Goal: Task Accomplishment & Management: Use online tool/utility

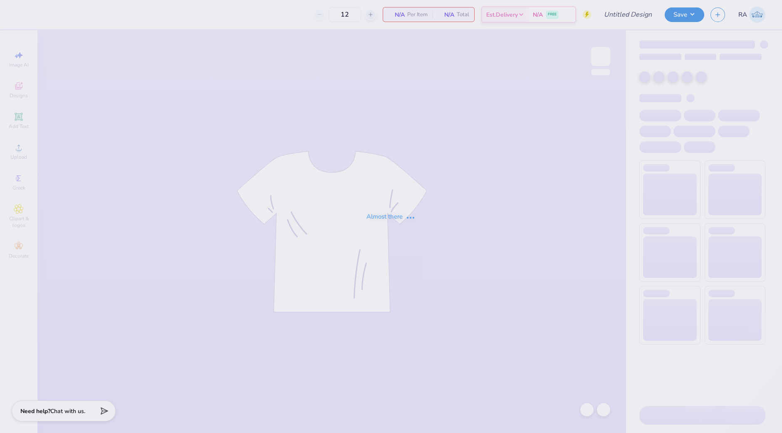
type input "Texas Design"
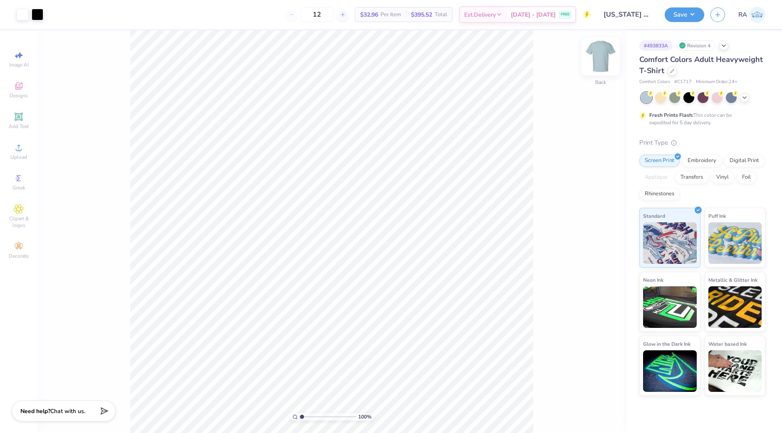
click at [603, 58] on img at bounding box center [600, 56] width 33 height 33
click at [20, 122] on icon at bounding box center [19, 117] width 10 height 10
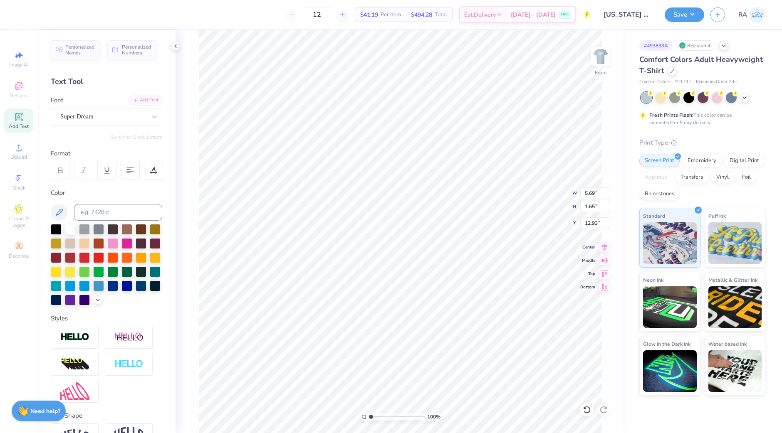
scroll to position [8, 1]
type textarea "T"
type textarea "choose to include"
click at [138, 116] on div "Super Dream" at bounding box center [102, 116] width 87 height 13
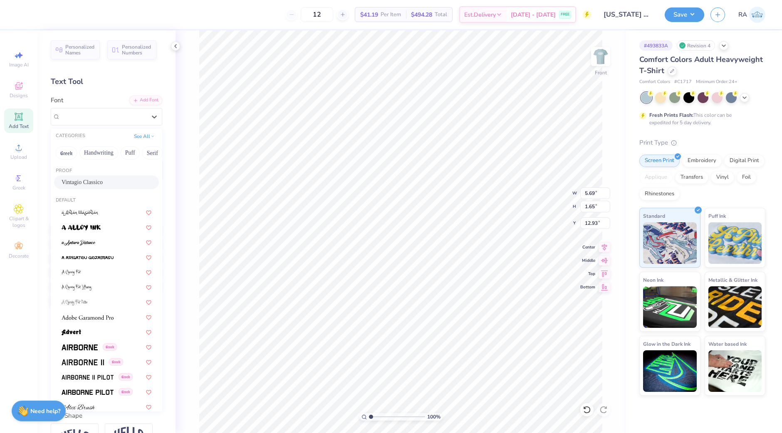
click at [98, 179] on span "Vintagio Classico" at bounding box center [82, 182] width 41 height 9
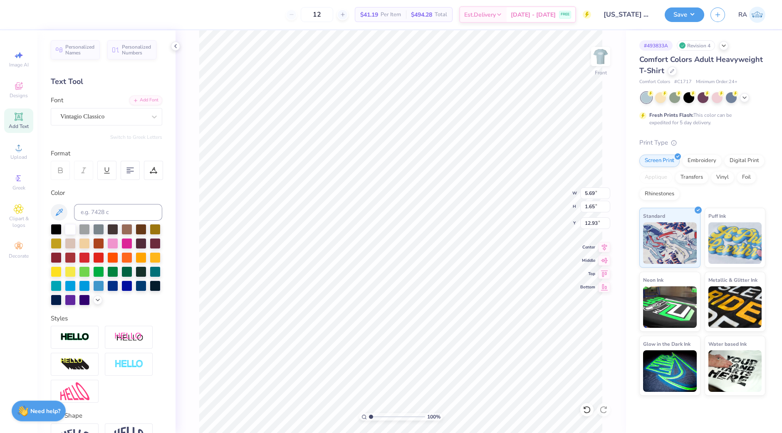
scroll to position [64, 0]
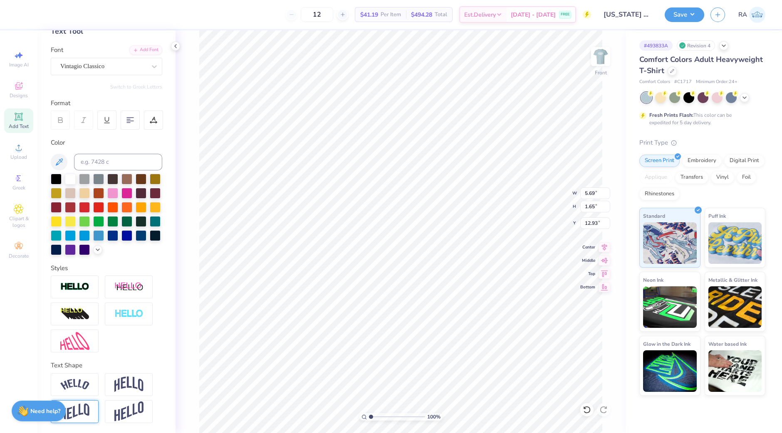
click at [83, 412] on img at bounding box center [74, 412] width 29 height 16
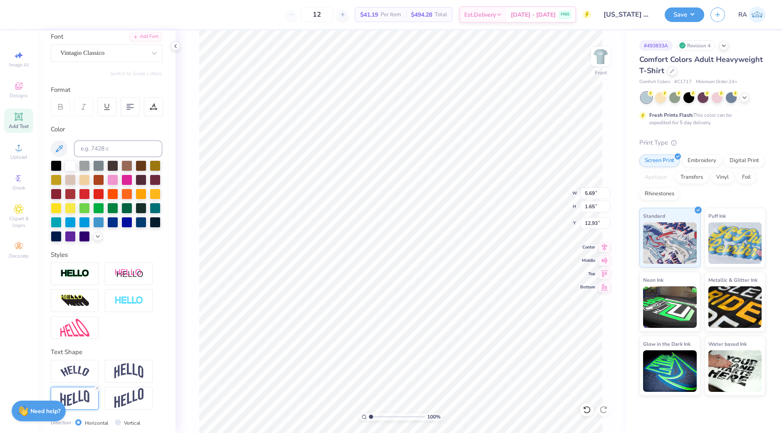
scroll to position [112, 0]
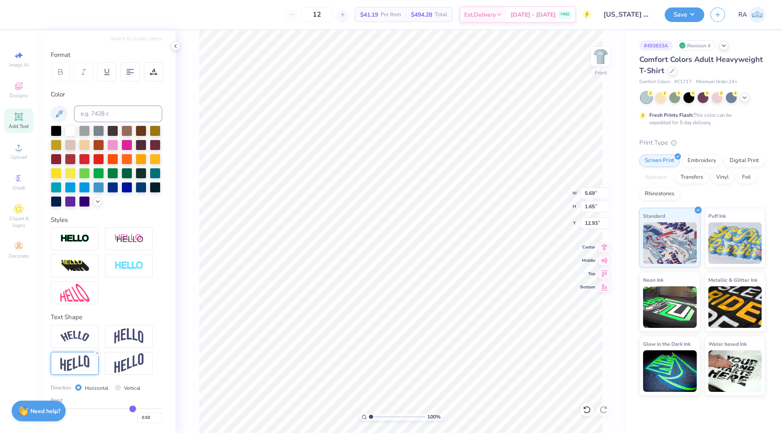
type input "0.55"
type input "0.57"
type input "0.58"
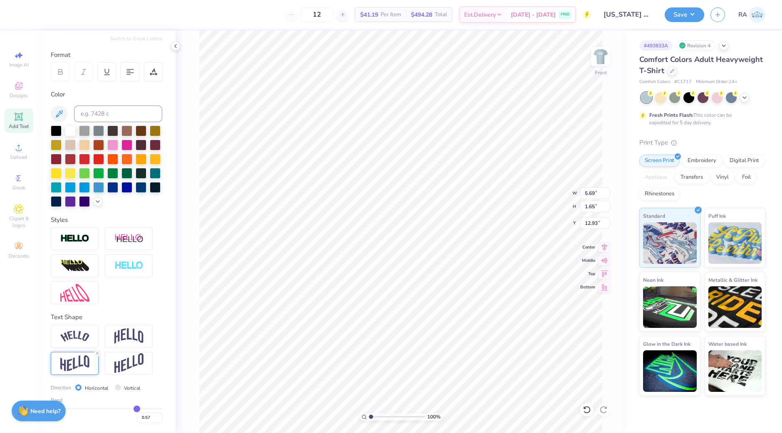
type input "0.58"
type input "0.6"
type input "0.60"
type input "0.62"
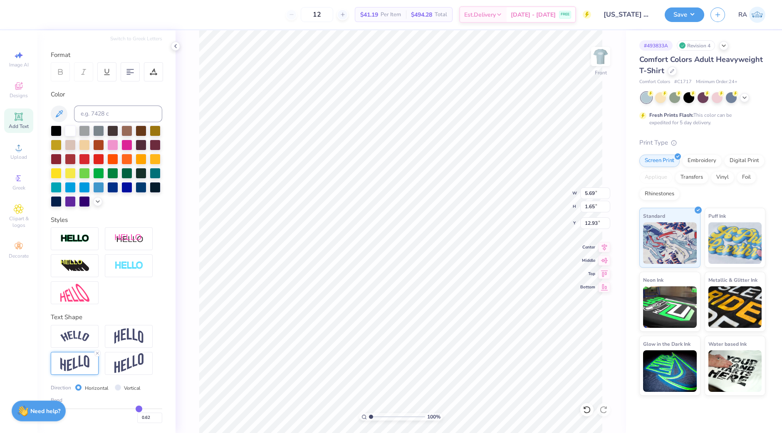
type input "0.64"
type input "0.65"
type input "0.67"
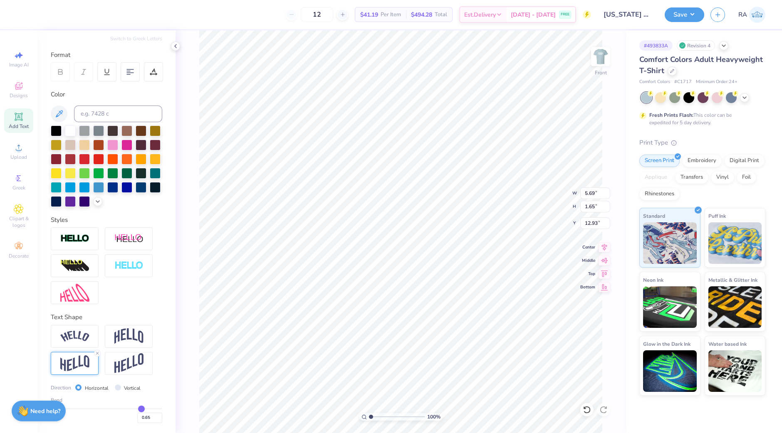
type input "0.67"
type input "0.68"
type input "0.7"
type input "0.70"
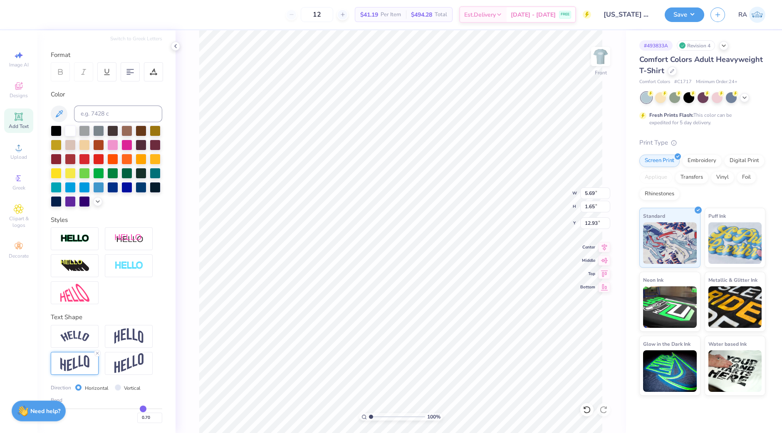
type input "0.74"
type input "0.77"
type input "0.79"
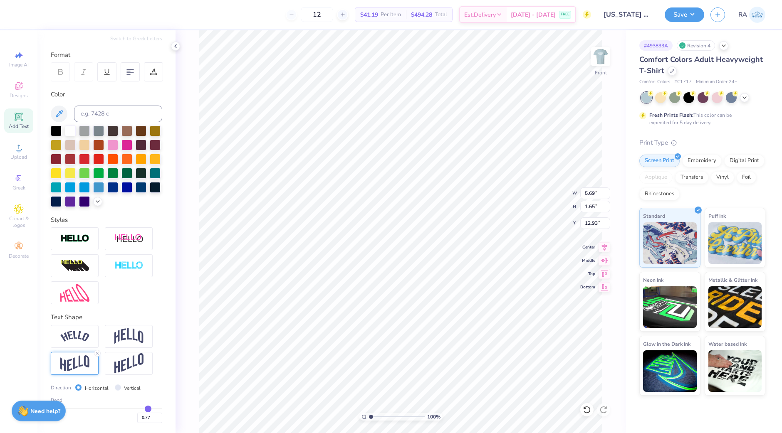
type input "0.79"
type input "0.8"
type input "0.80"
type input "0.82"
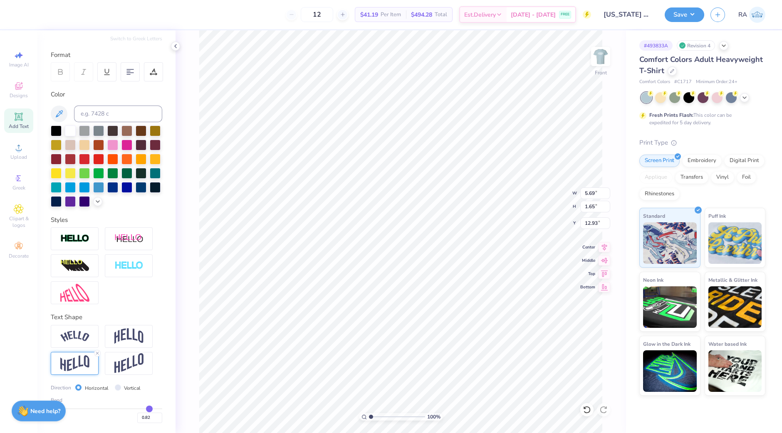
type input "0.83"
type input "0.84"
type input "0.85"
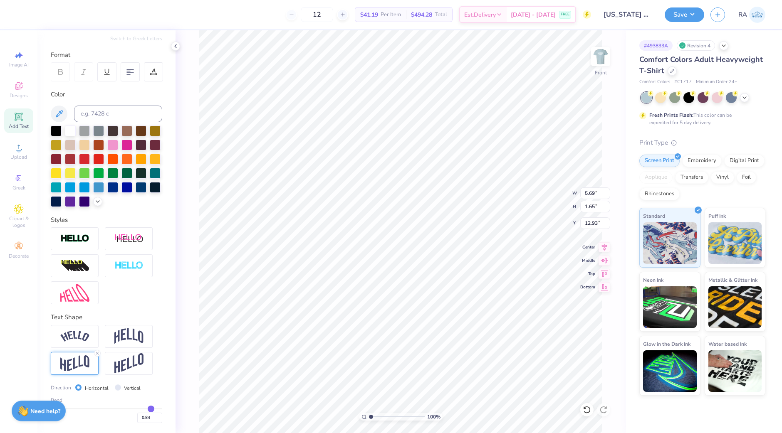
type input "0.85"
type input "0.87"
type input "0.88"
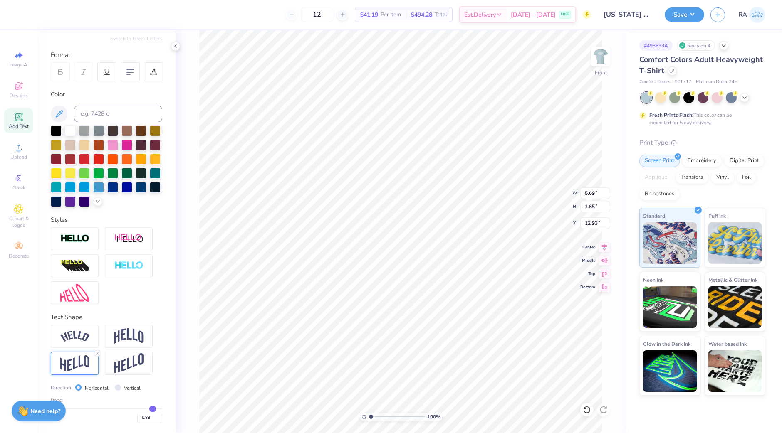
type input "0.89"
type input "0.9"
type input "0.90"
drag, startPoint x: 128, startPoint y: 409, endPoint x: 146, endPoint y: 409, distance: 17.5
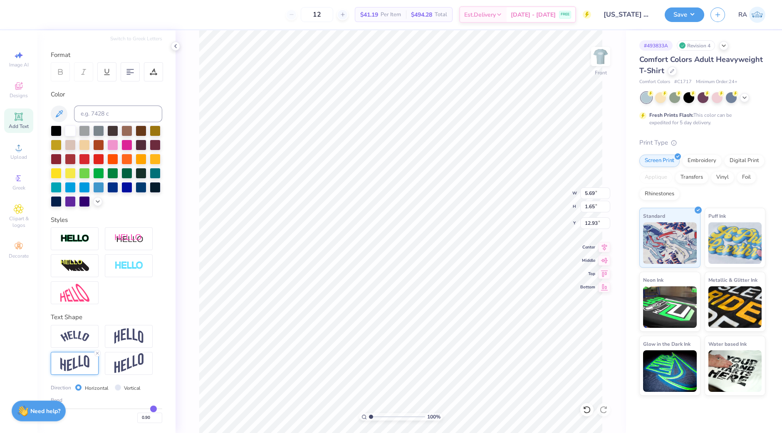
click at [146, 409] on input "range" at bounding box center [106, 408] width 111 height 1
type input "0.87"
type input "0.83"
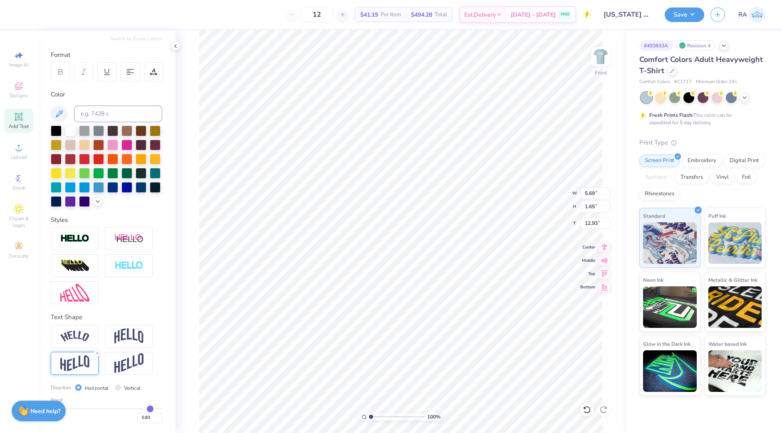
type input "0.8"
type input "0.80"
type input "0.77"
type input "0.75"
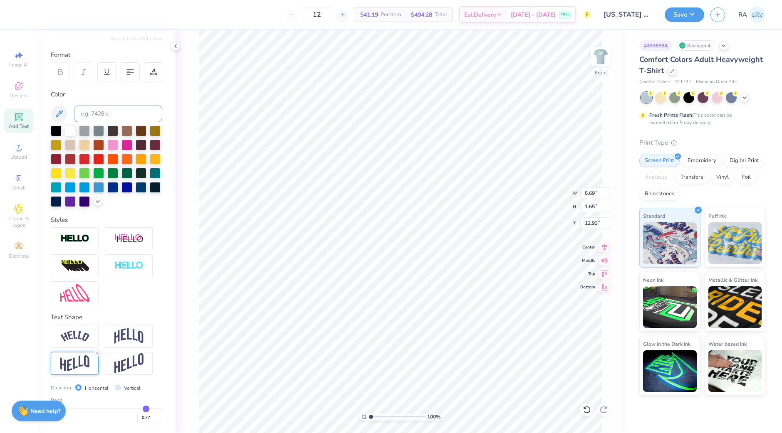
type input "0.75"
type input "0.73"
type input "0.72"
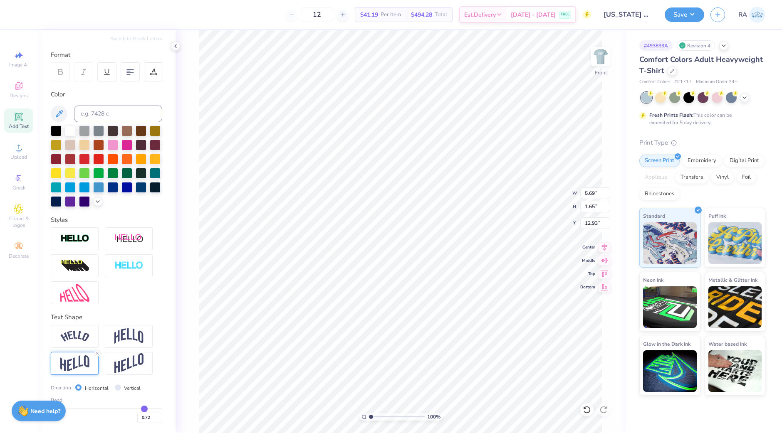
type input "0.71"
type input "0.7"
type input "0.70"
drag, startPoint x: 146, startPoint y: 409, endPoint x: 136, endPoint y: 412, distance: 10.0
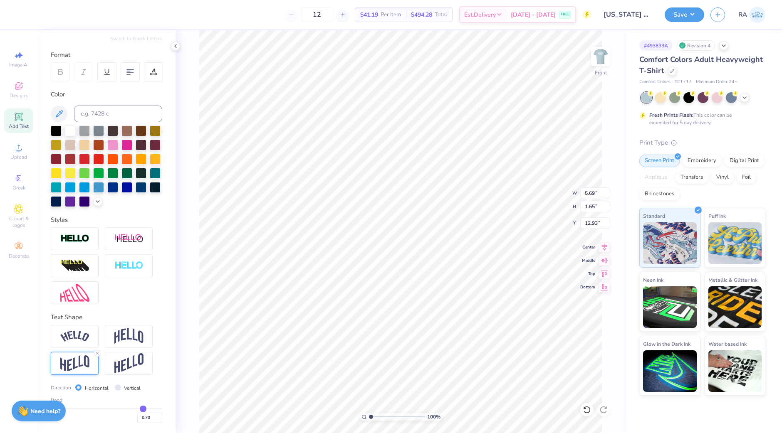
type input "0.7"
click at [136, 410] on input "range" at bounding box center [106, 408] width 111 height 1
type textarea "choose to include"
type input "3.00"
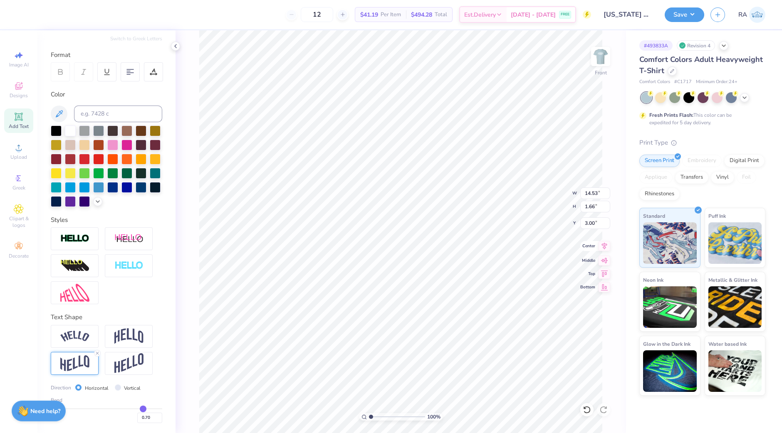
click at [609, 244] on icon at bounding box center [604, 246] width 12 height 10
type input "3.45"
click at [597, 51] on img at bounding box center [600, 56] width 33 height 33
click at [687, 17] on button "Save" at bounding box center [684, 13] width 40 height 15
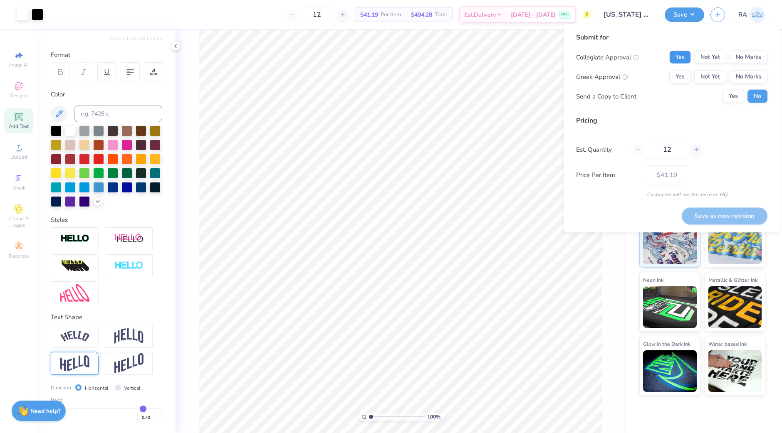
click at [674, 54] on button "Yes" at bounding box center [680, 57] width 22 height 13
click at [754, 82] on button "No Marks" at bounding box center [748, 76] width 38 height 13
click at [707, 216] on button "Save as new revision" at bounding box center [725, 215] width 86 height 17
type input "$41.19"
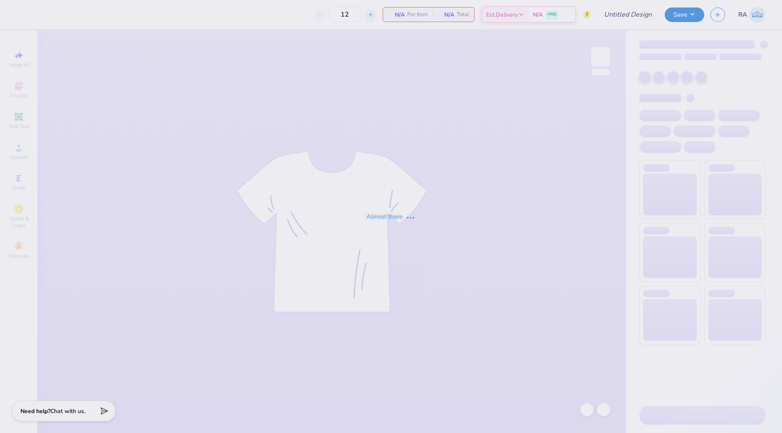
type input "[US_STATE] Design"
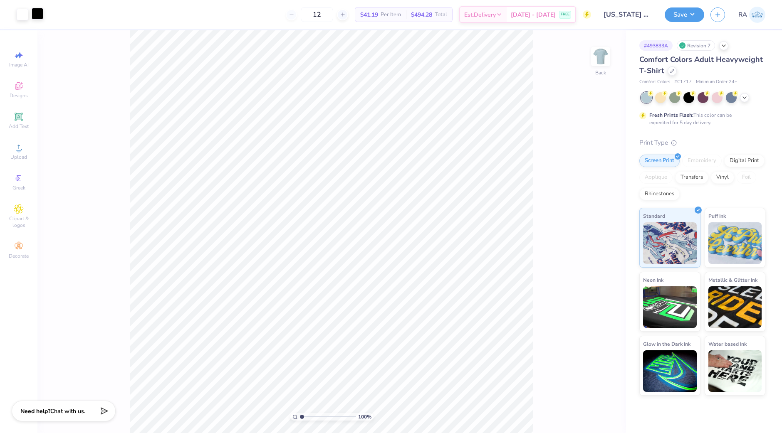
click at [40, 14] on div at bounding box center [38, 14] width 12 height 12
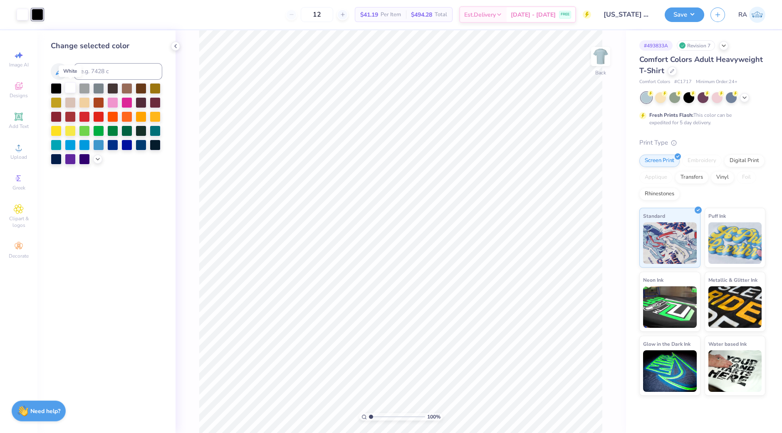
click at [73, 88] on div at bounding box center [70, 87] width 11 height 11
click at [687, 14] on button "Save" at bounding box center [684, 13] width 40 height 15
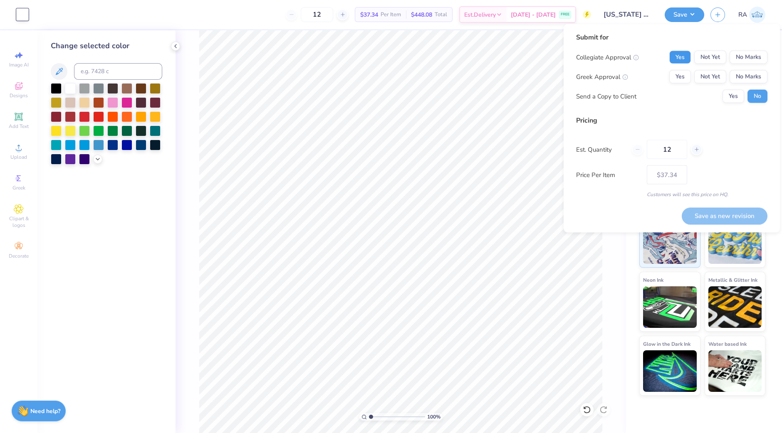
click at [686, 54] on button "Yes" at bounding box center [680, 57] width 22 height 13
click at [737, 78] on button "No Marks" at bounding box center [748, 76] width 38 height 13
click at [732, 97] on button "Yes" at bounding box center [733, 96] width 22 height 13
click at [694, 215] on button "Save as new revision" at bounding box center [725, 215] width 86 height 17
type input "$37.34"
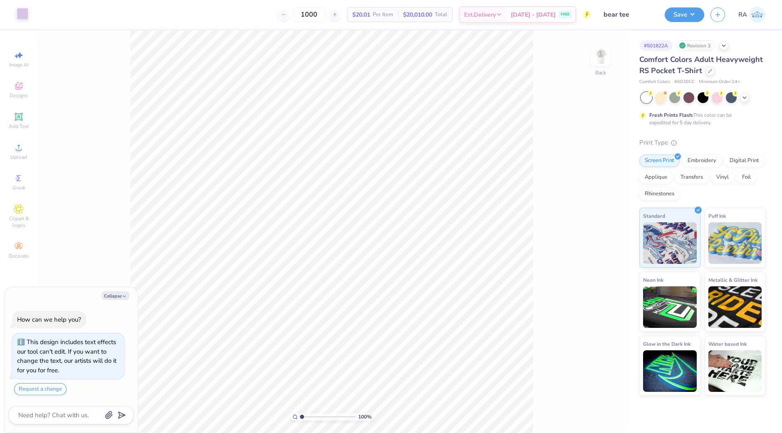
click at [25, 18] on div at bounding box center [23, 14] width 12 height 12
type textarea "x"
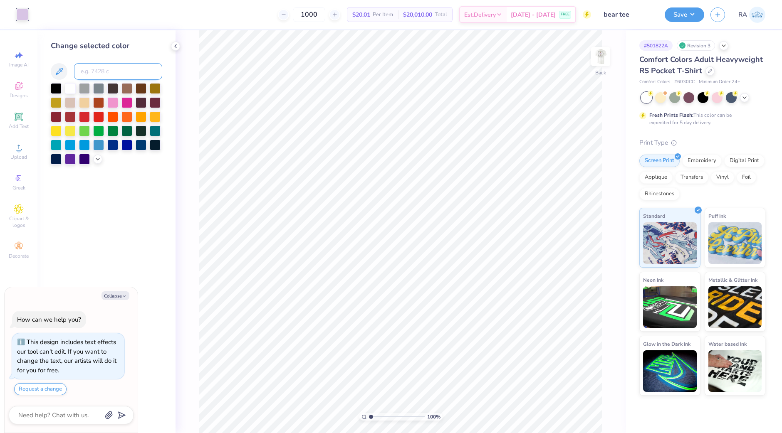
click at [109, 72] on input at bounding box center [118, 71] width 88 height 17
type input "1895"
type textarea "x"
click at [603, 55] on img at bounding box center [600, 56] width 33 height 33
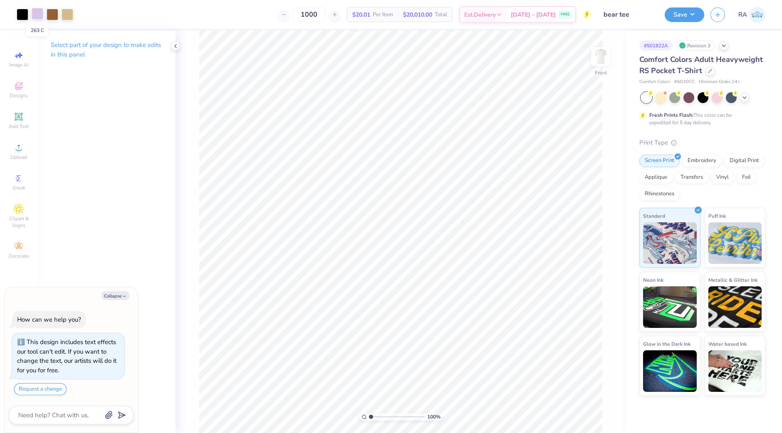
click at [38, 15] on div at bounding box center [38, 14] width 12 height 12
type textarea "x"
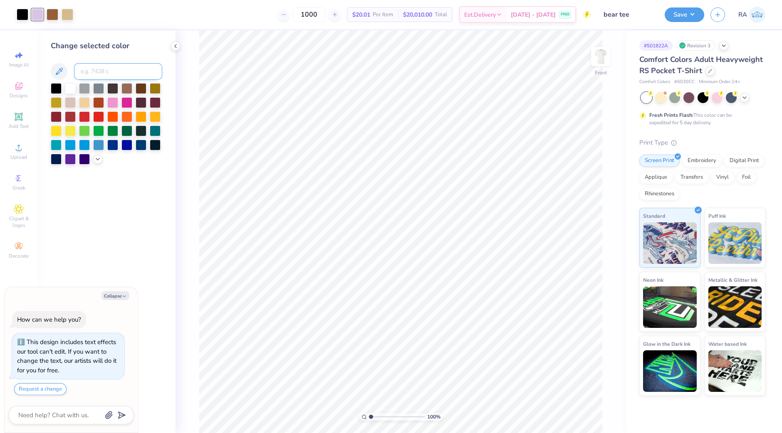
click at [86, 72] on input at bounding box center [118, 71] width 88 height 17
type input "1895"
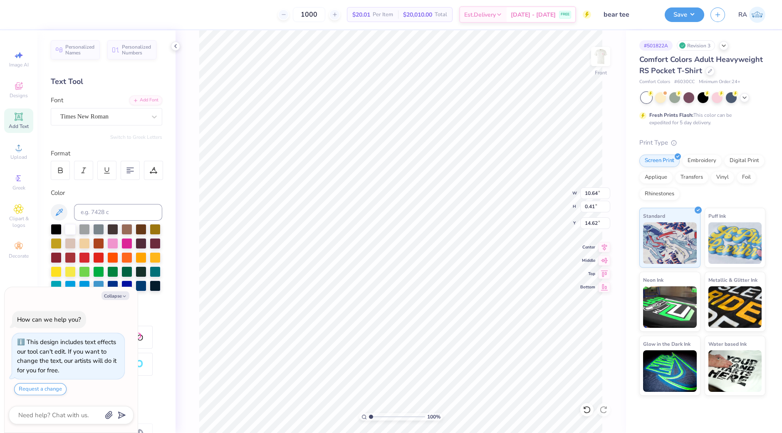
type textarea "x"
type textarea "SPRING RECRUITMENT 2026"
type textarea "x"
type textarea "SPRING RECRUITMENT 2026"
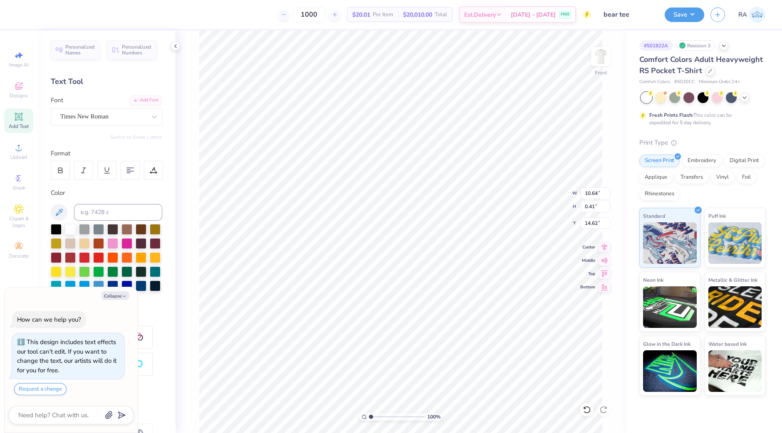
scroll to position [8, 2]
click at [594, 207] on input "0.41" at bounding box center [595, 207] width 30 height 12
type textarea "x"
type input "7.81"
type input "0.45"
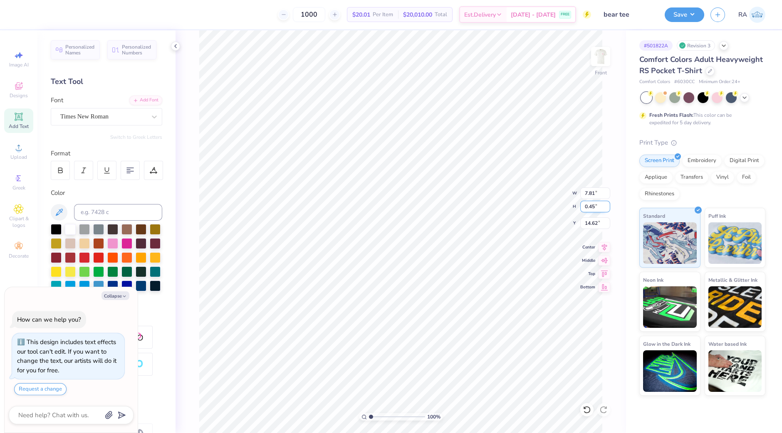
type textarea "x"
type input "8.58"
type input "14.60"
click at [675, 16] on button "Save" at bounding box center [684, 13] width 40 height 15
type textarea "x"
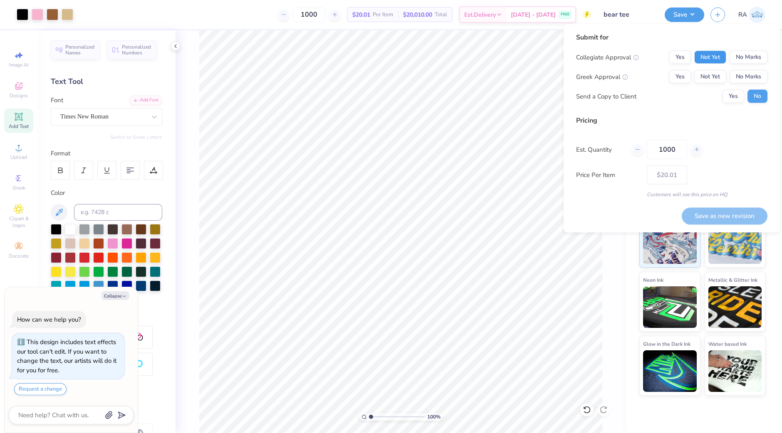
click at [713, 54] on button "Not Yet" at bounding box center [710, 57] width 32 height 13
click at [712, 71] on button "Not Yet" at bounding box center [710, 76] width 32 height 13
click at [718, 212] on button "Save as new revision" at bounding box center [725, 215] width 86 height 17
type input "$20.01"
type textarea "x"
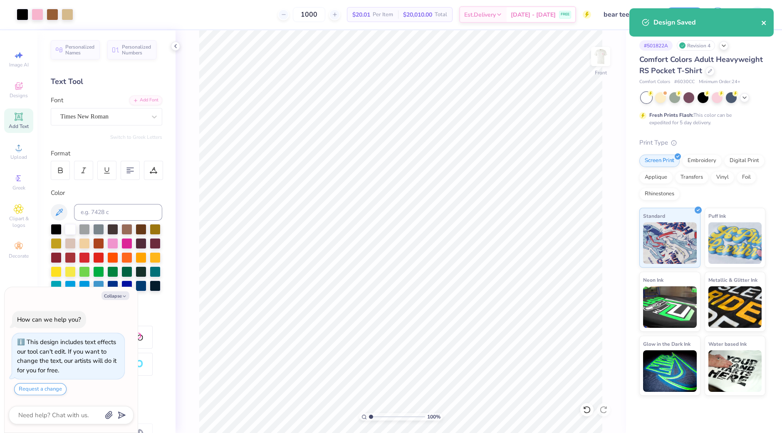
click at [763, 22] on icon "close" at bounding box center [764, 23] width 6 height 7
